Goal: Check status: Check status

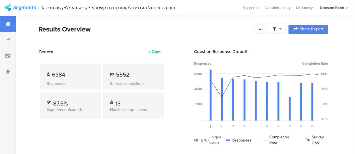
click at [309, 9] on div "My Surveys" at bounding box center [305, 7] width 24 height 5
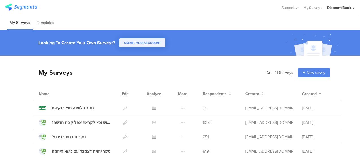
click at [152, 110] on icon at bounding box center [154, 108] width 4 height 4
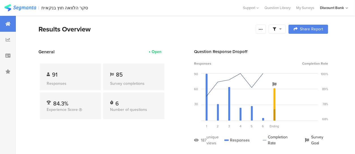
click at [22, 59] on section "General Open 91 Responses 85 Survey completions 84.3% Experience Score 6 Number…" at bounding box center [183, 101] width 335 height 106
